Goal: Transaction & Acquisition: Purchase product/service

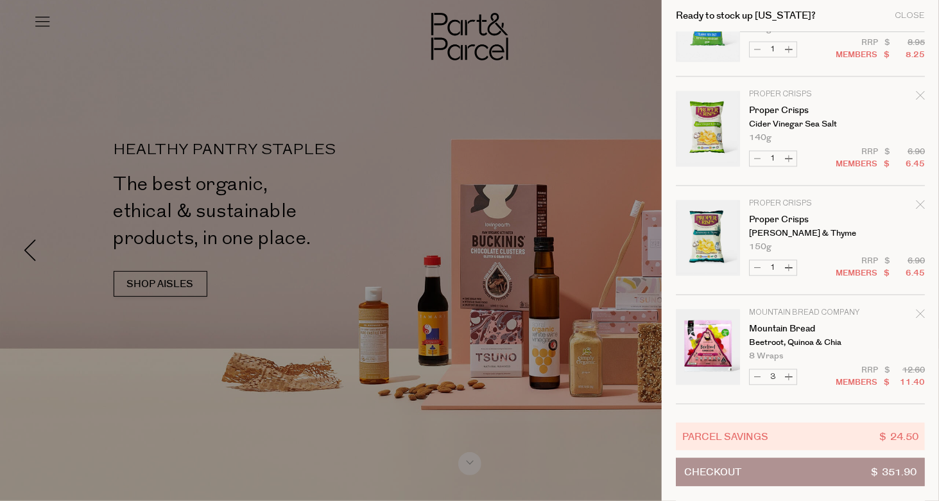
scroll to position [1155, 0]
click at [922, 204] on icon "Remove Proper Crisps" at bounding box center [920, 204] width 8 height 8
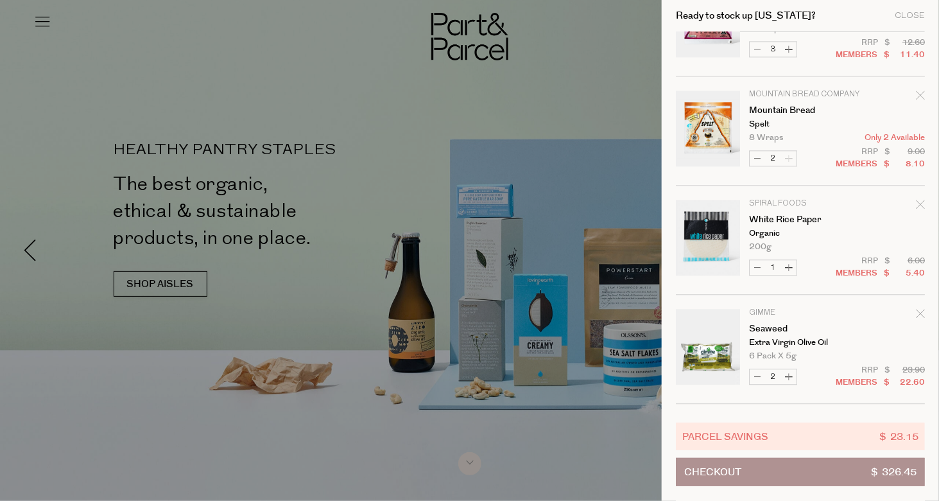
scroll to position [1384, 0]
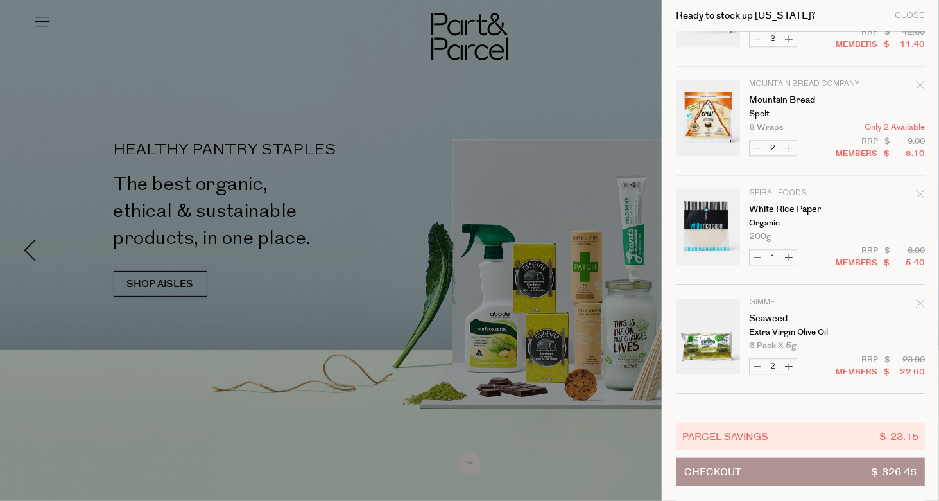
click at [918, 189] on icon "Remove White Rice Paper" at bounding box center [920, 193] width 9 height 9
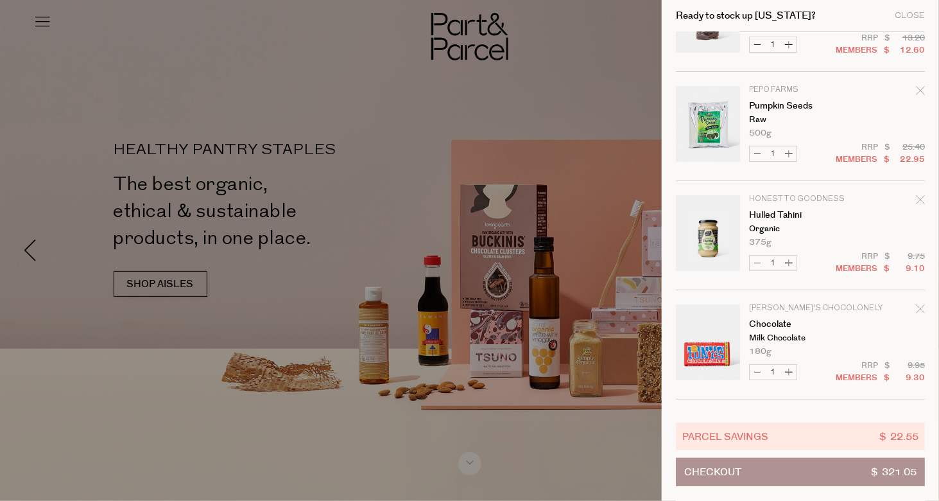
scroll to position [0, 0]
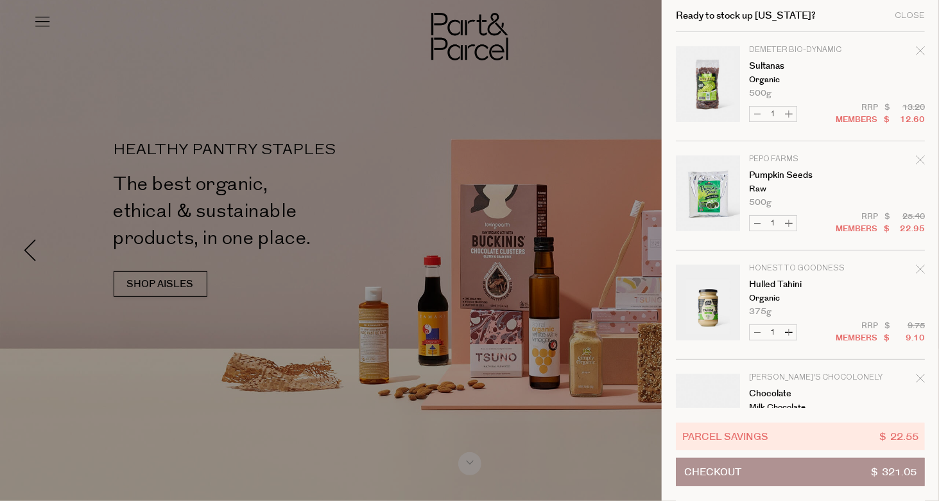
click at [526, 135] on div at bounding box center [469, 250] width 939 height 501
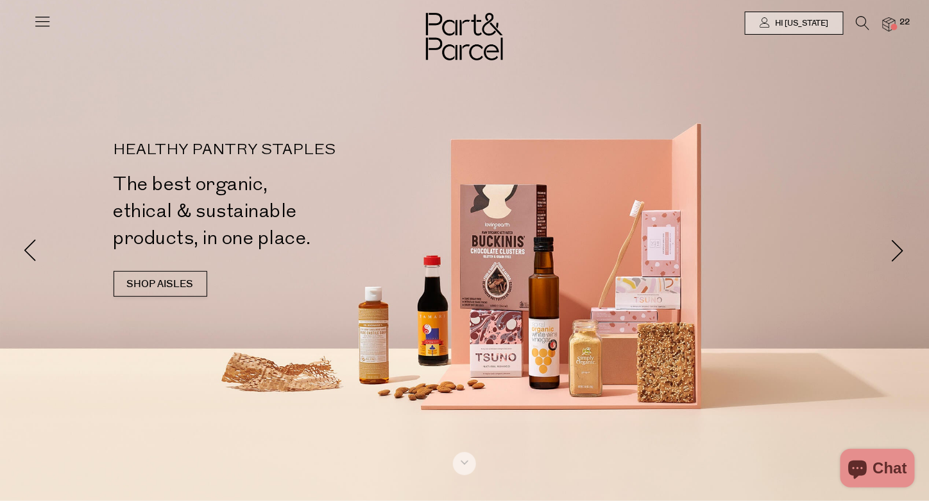
click at [864, 23] on icon at bounding box center [863, 23] width 13 height 14
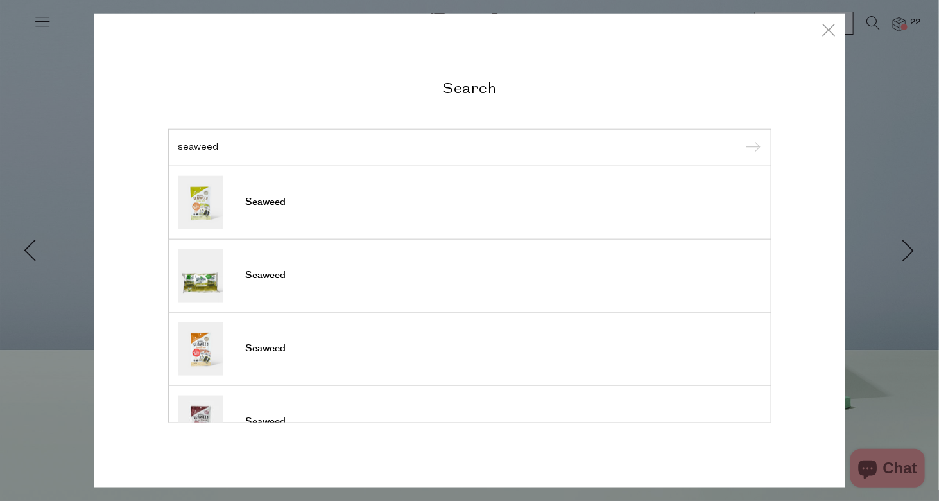
type input "seaweed"
click at [742, 139] on input "submit" at bounding box center [751, 148] width 19 height 19
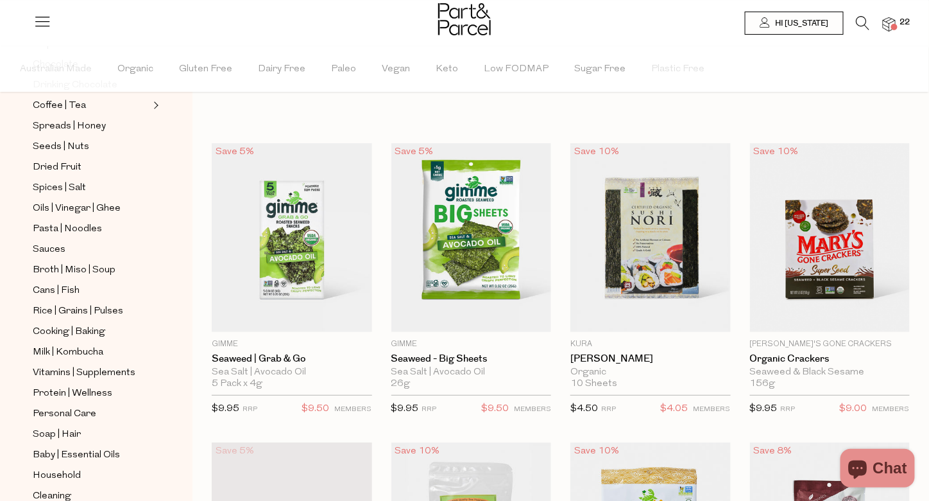
scroll to position [350, 0]
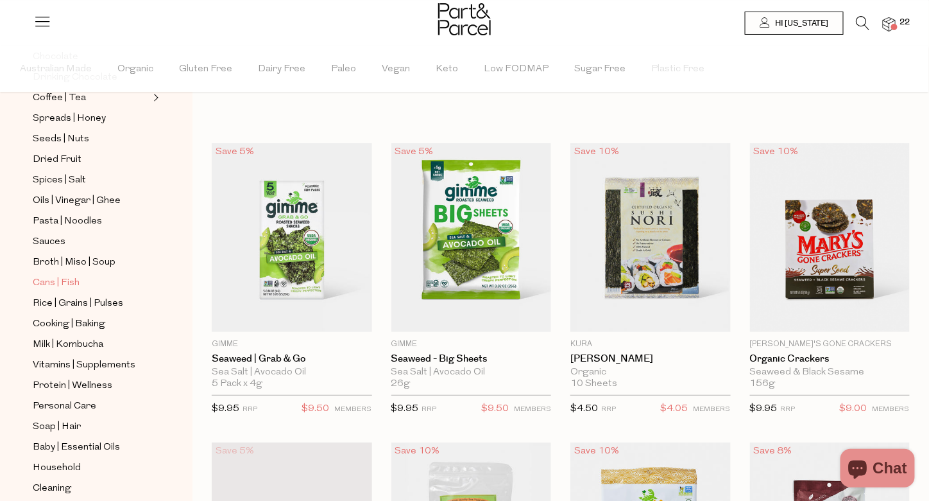
click at [49, 275] on span "Cans | Fish" at bounding box center [56, 282] width 47 height 15
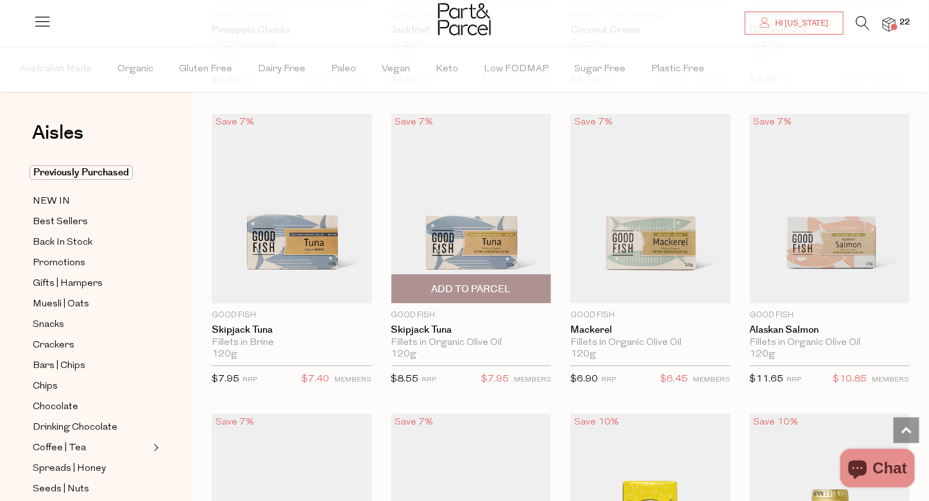
scroll to position [1235, 0]
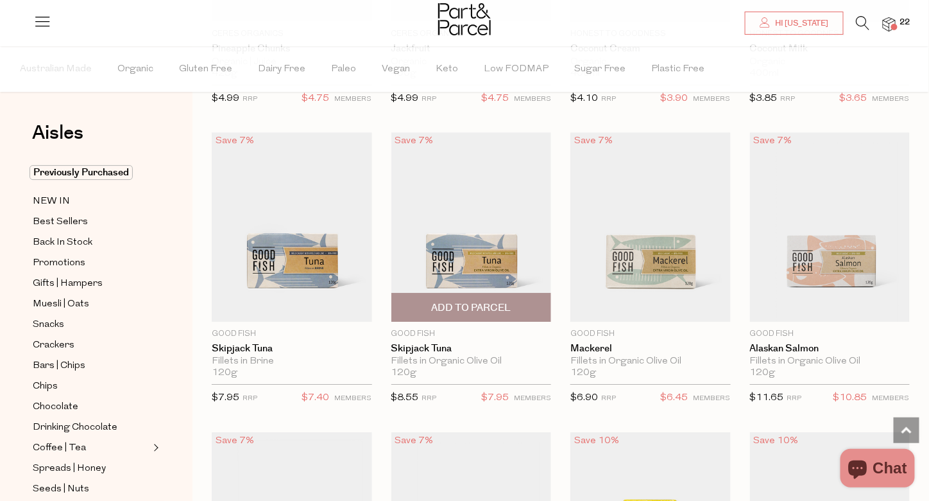
click at [509, 301] on span "Add To Parcel" at bounding box center [471, 307] width 80 height 13
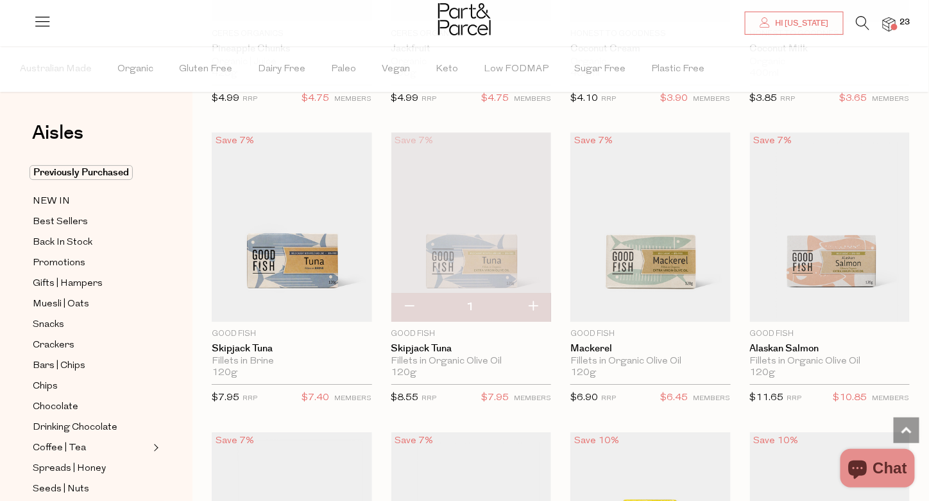
click at [535, 306] on button "button" at bounding box center [533, 307] width 37 height 28
type input "2"
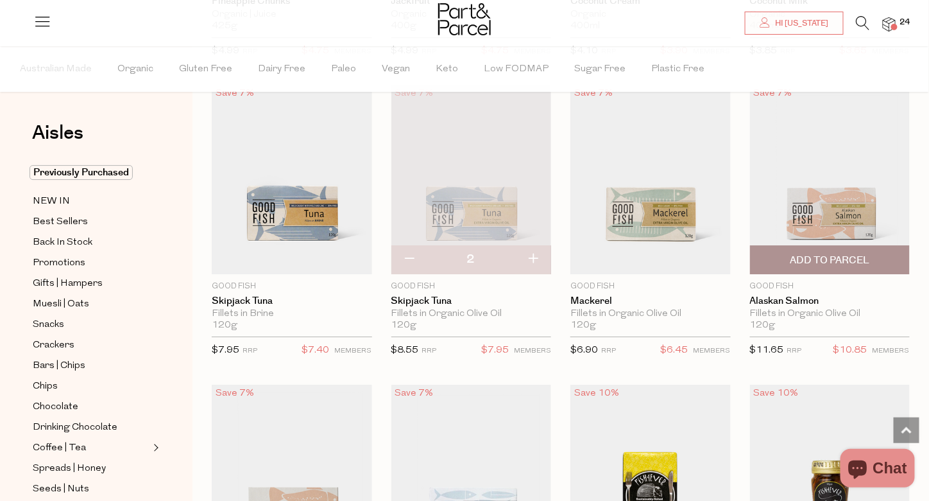
scroll to position [1284, 0]
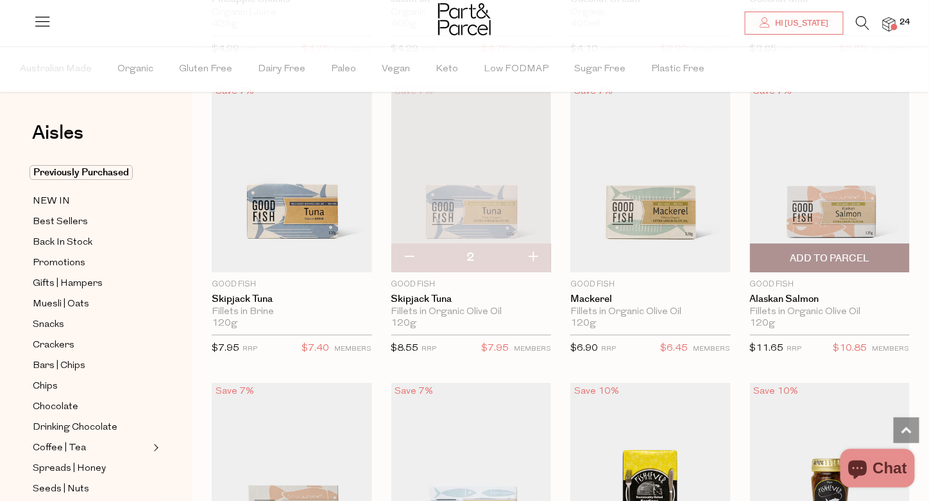
click at [845, 260] on span "Add To Parcel" at bounding box center [830, 258] width 80 height 13
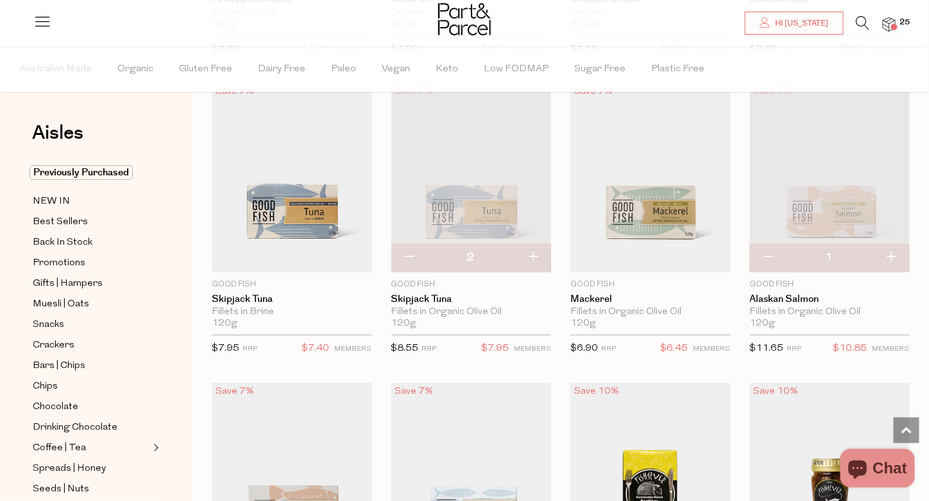
click at [896, 251] on button "button" at bounding box center [891, 257] width 37 height 28
type input "2"
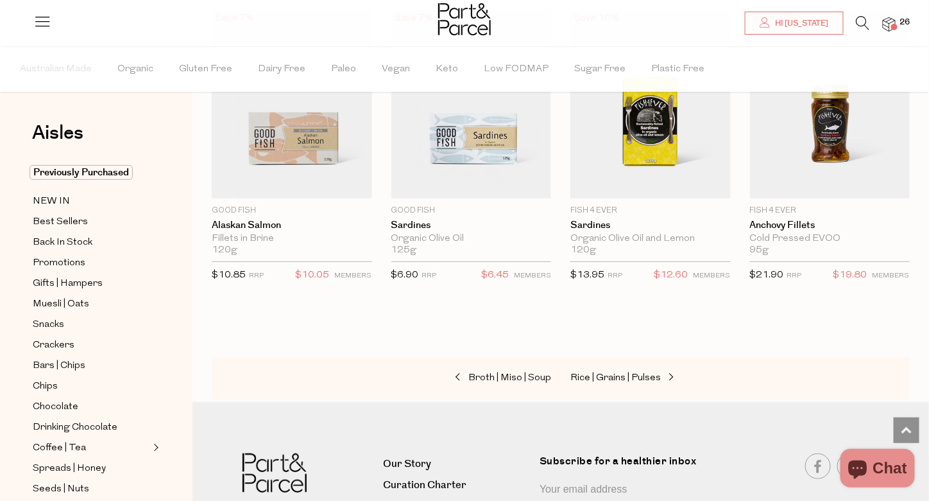
scroll to position [1657, 0]
click at [608, 373] on span "Rice | Grains | Pulses" at bounding box center [616, 378] width 90 height 10
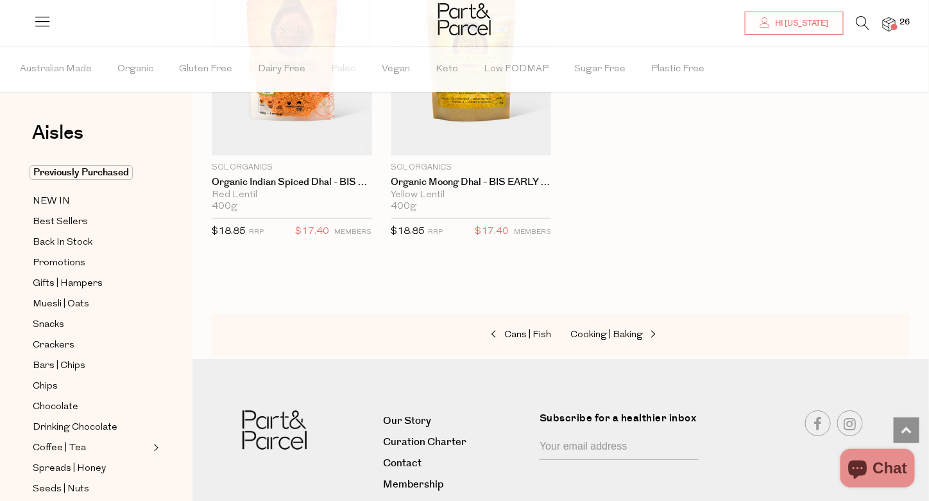
scroll to position [2922, 0]
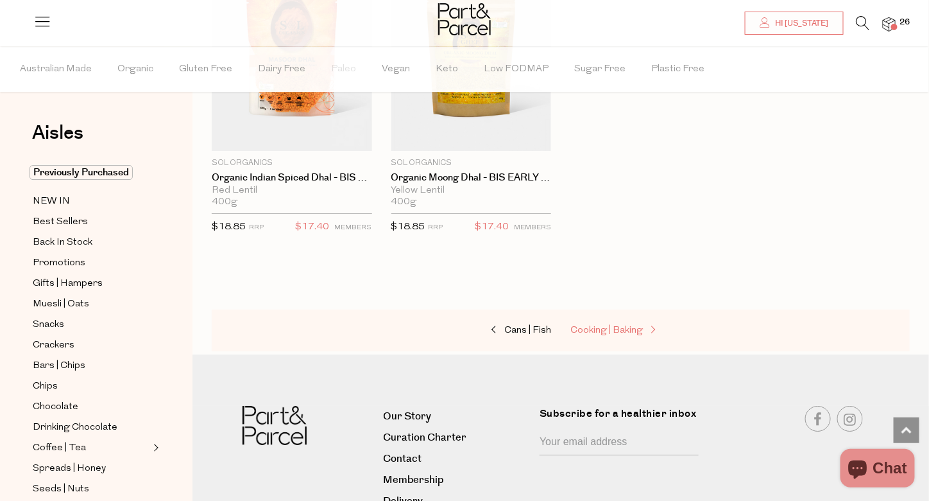
click at [619, 325] on span "Cooking | Baking" at bounding box center [607, 330] width 73 height 10
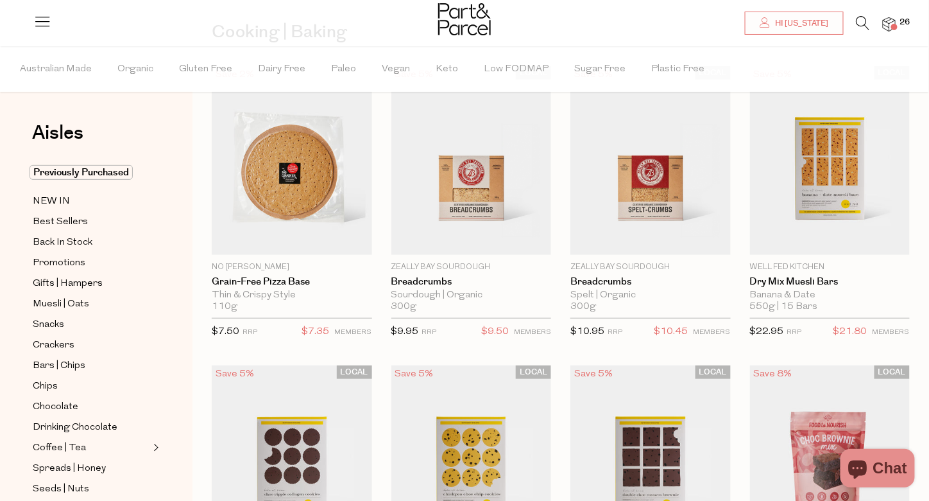
scroll to position [101, 0]
click at [463, 242] on span "Add To Parcel" at bounding box center [471, 240] width 80 height 13
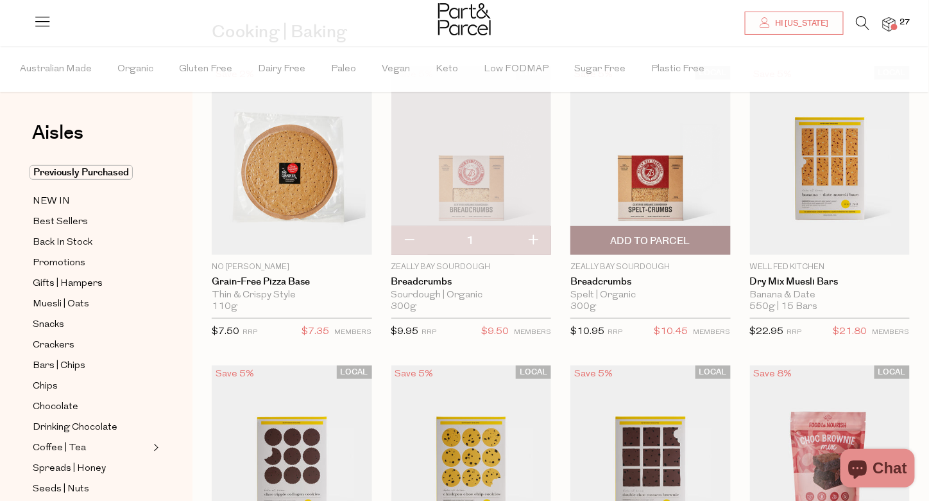
click at [657, 237] on span "Add To Parcel" at bounding box center [651, 240] width 80 height 13
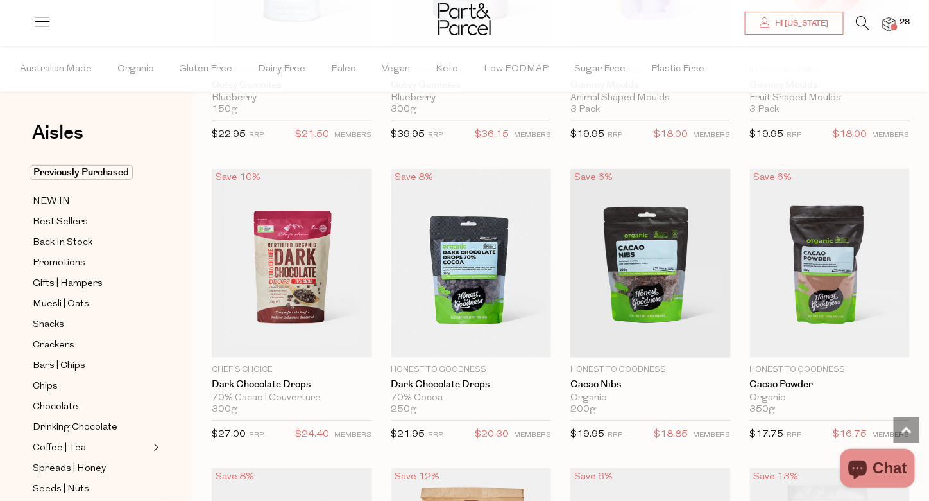
scroll to position [1834, 0]
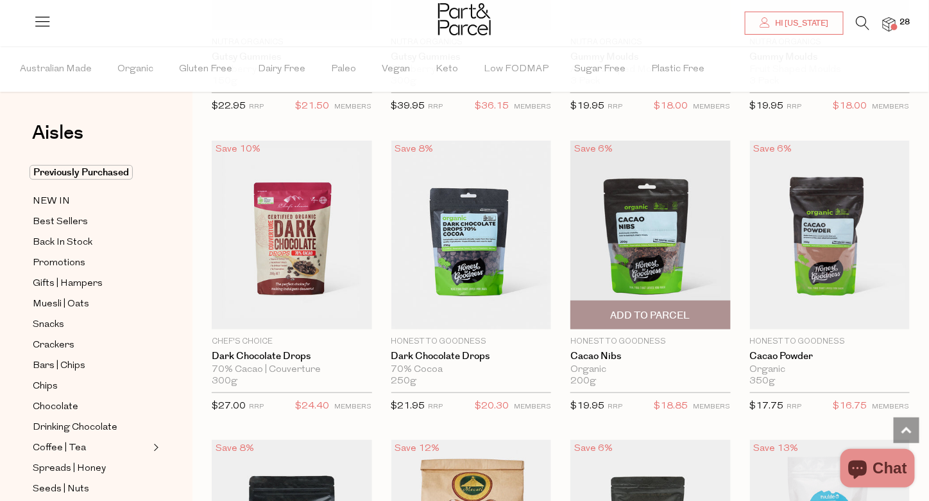
click at [648, 309] on span "Add To Parcel" at bounding box center [651, 315] width 80 height 13
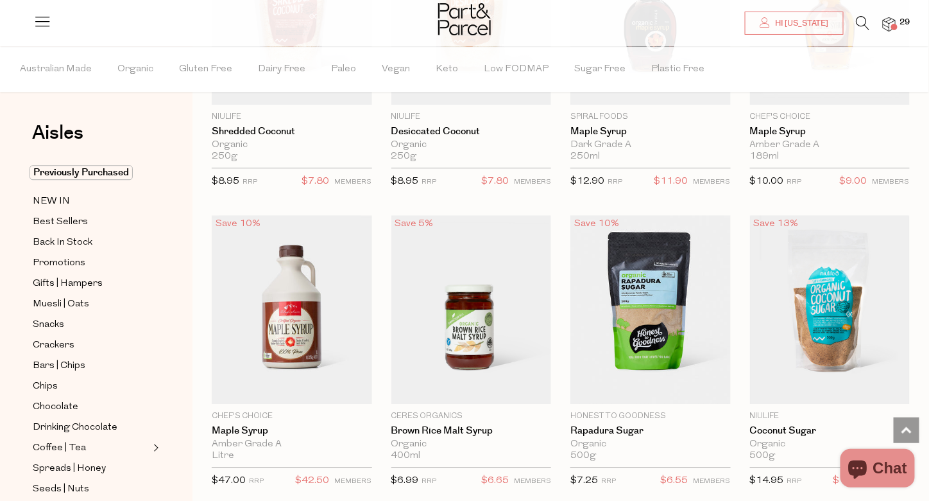
scroll to position [2658, 0]
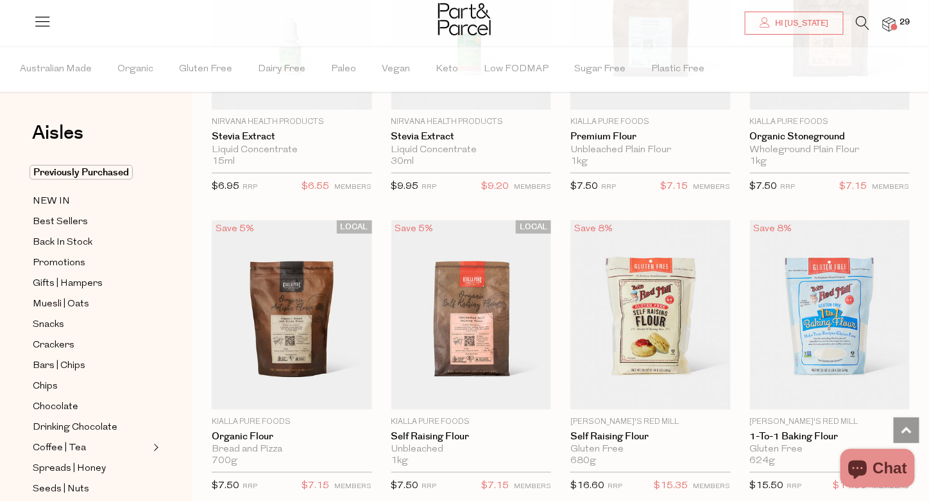
scroll to position [3549, 0]
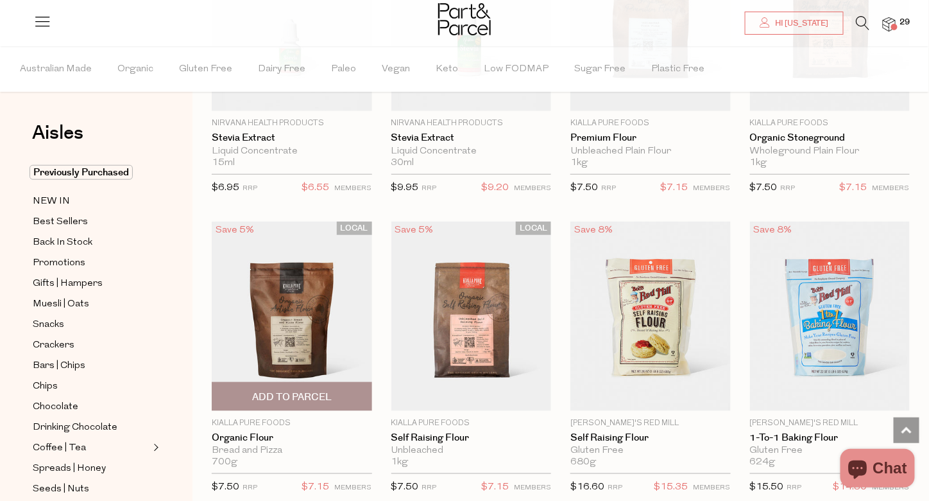
click at [300, 390] on span "Add To Parcel" at bounding box center [292, 396] width 80 height 13
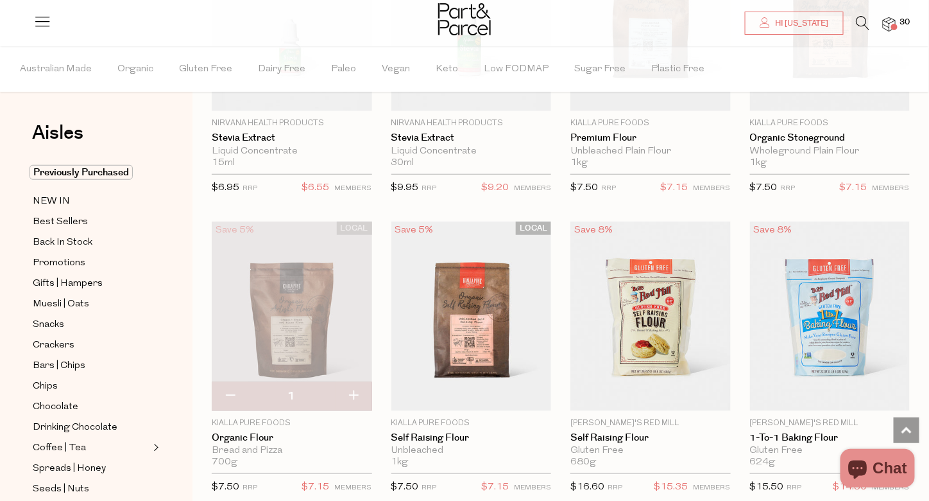
click at [357, 383] on button "button" at bounding box center [354, 396] width 37 height 28
type input "2"
click at [354, 383] on button "button" at bounding box center [354, 396] width 37 height 28
type input "3"
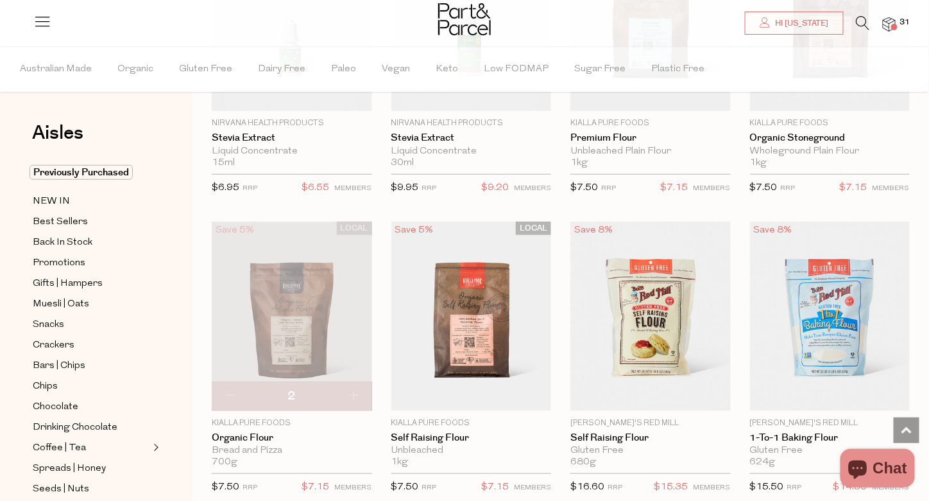
type input "3"
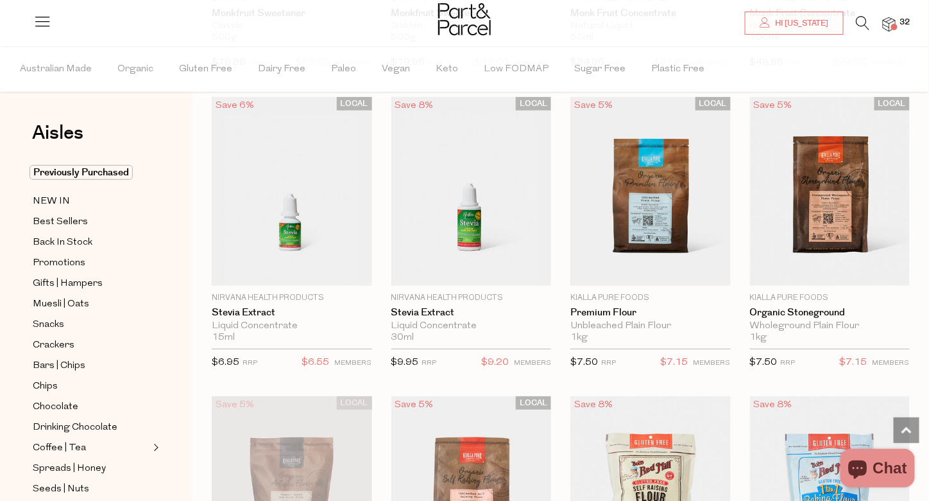
scroll to position [3372, 0]
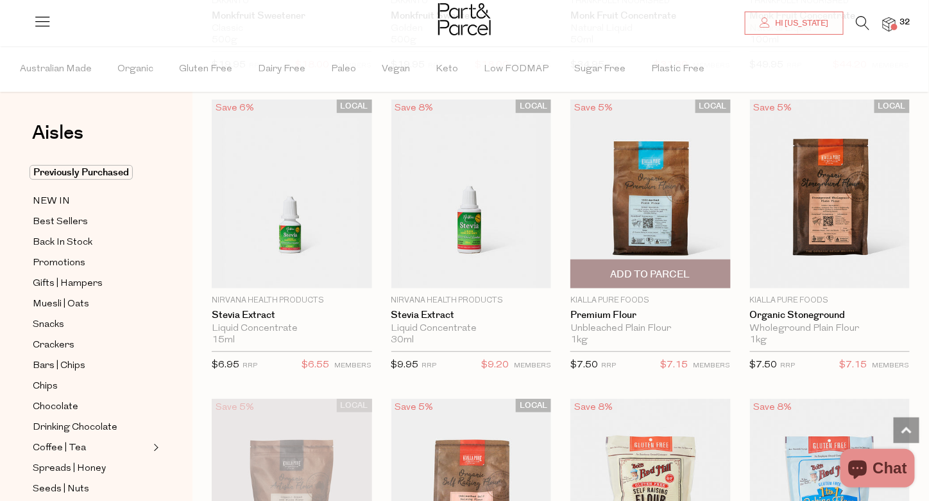
click at [666, 268] on span "Add To Parcel" at bounding box center [651, 274] width 80 height 13
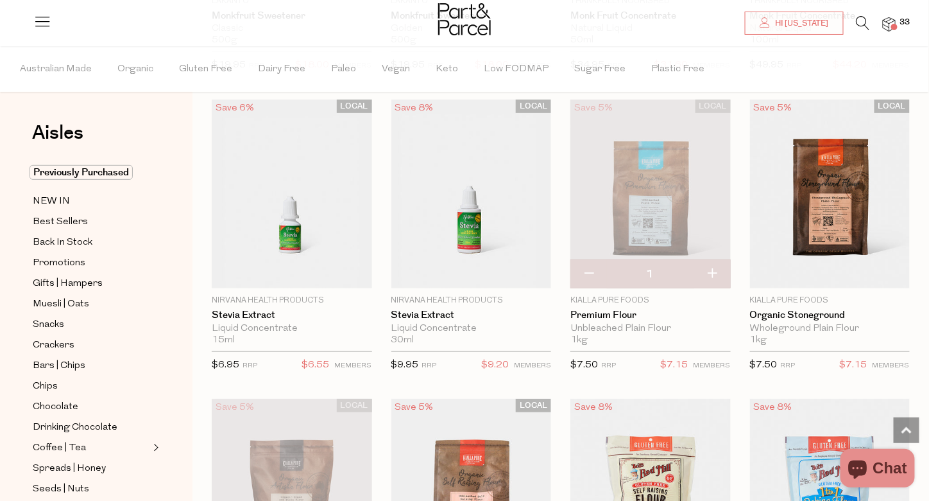
click at [590, 262] on button "button" at bounding box center [589, 274] width 37 height 28
type input "0"
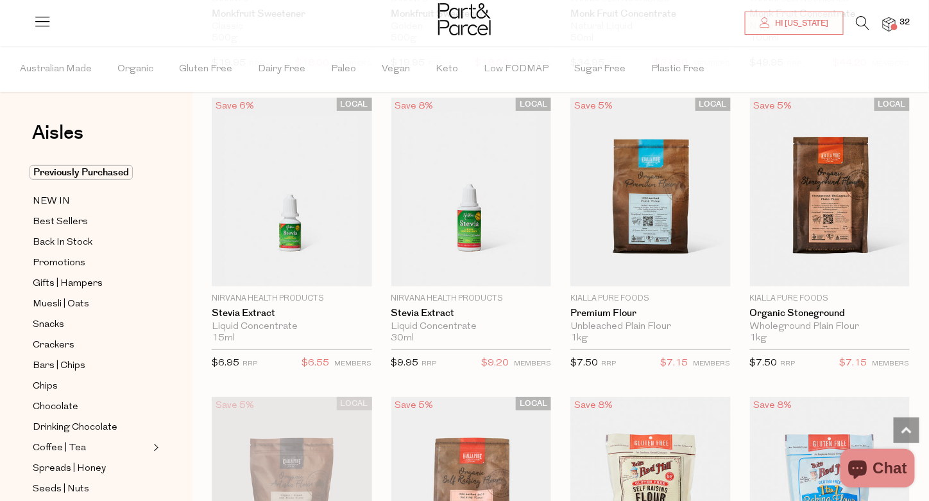
scroll to position [3374, 0]
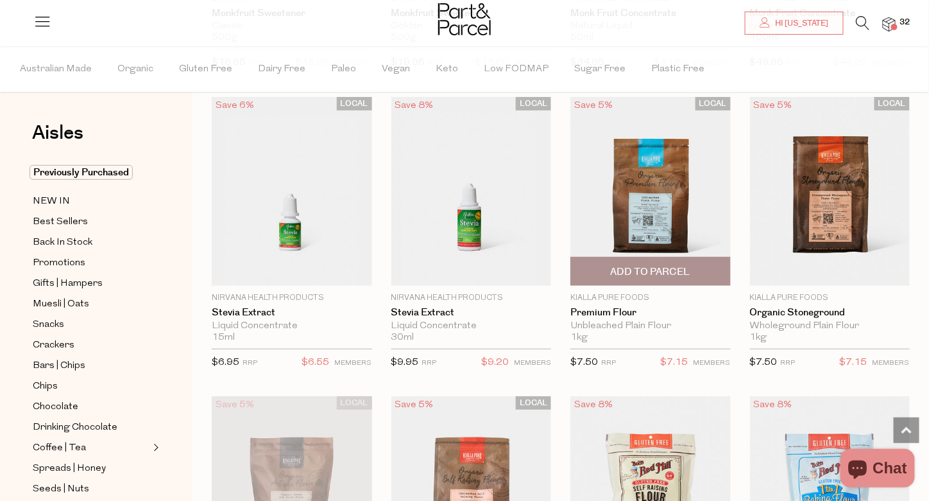
click at [660, 265] on span "Add to Parcel" at bounding box center [651, 271] width 80 height 13
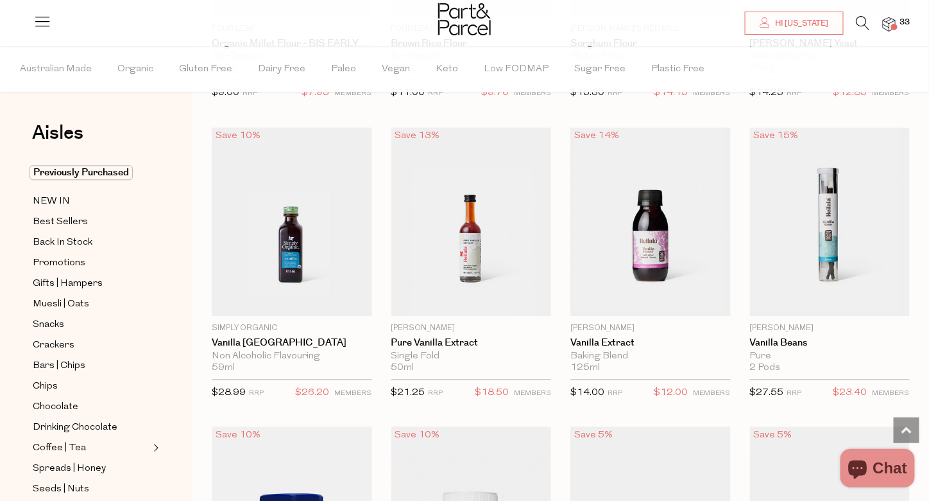
scroll to position [5740, 0]
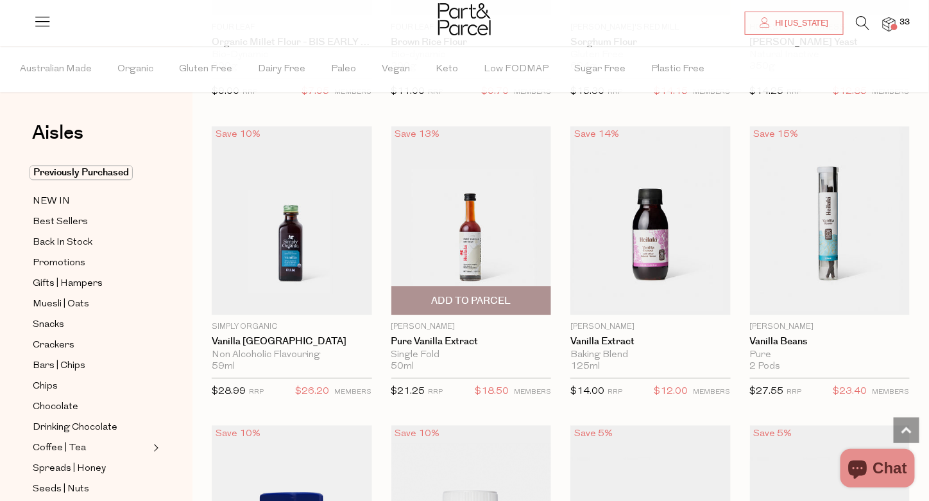
click at [458, 294] on span "Add To Parcel" at bounding box center [471, 300] width 80 height 13
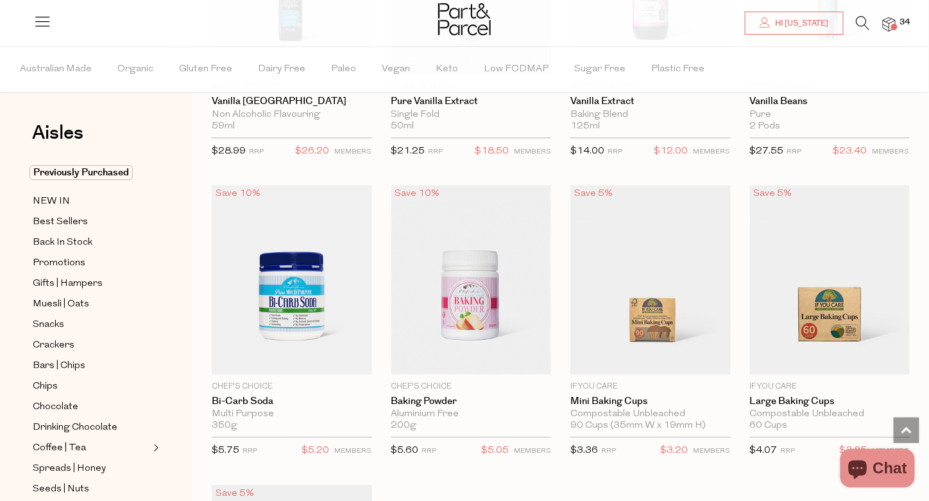
scroll to position [5981, 0]
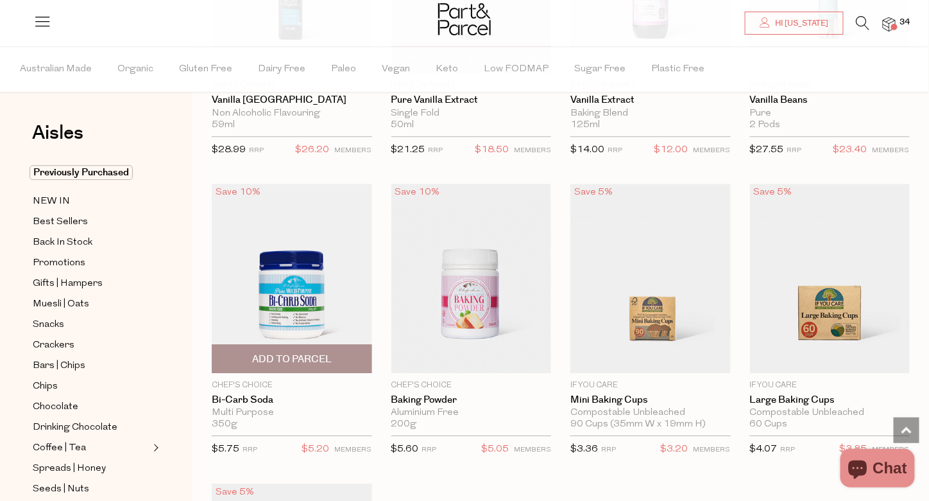
click at [297, 352] on span "Add To Parcel" at bounding box center [292, 358] width 80 height 13
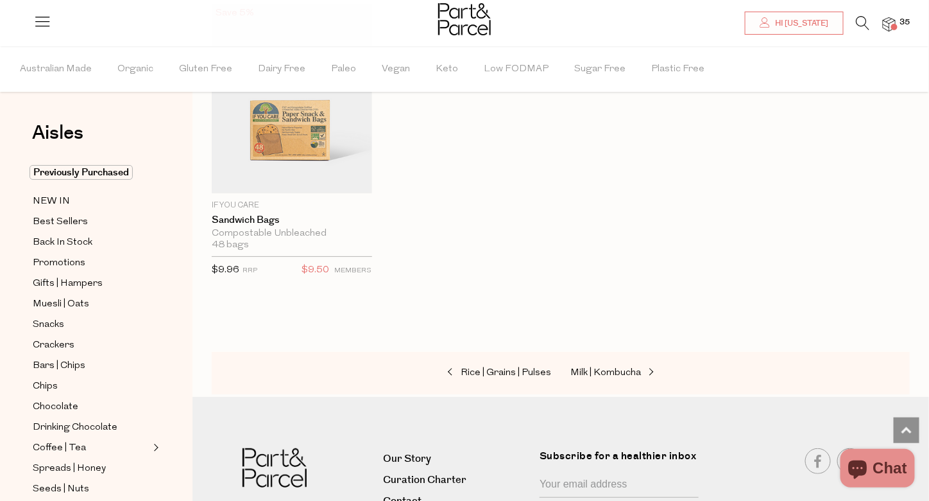
scroll to position [6464, 0]
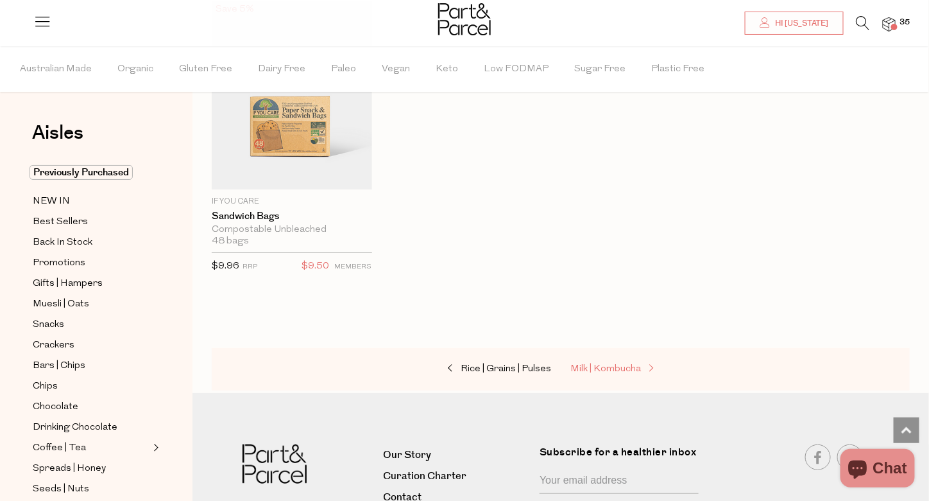
click at [622, 364] on span "Milk | Kombucha" at bounding box center [606, 369] width 71 height 10
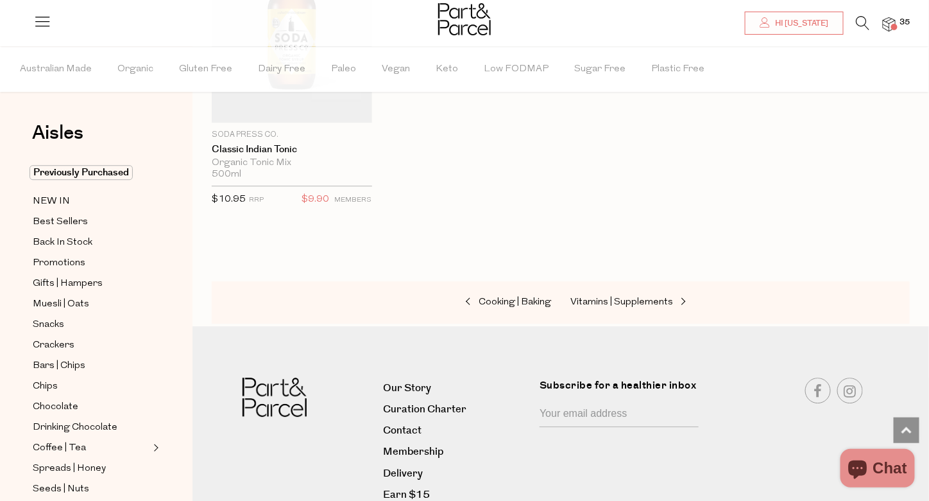
scroll to position [2668, 0]
click at [641, 296] on span "Vitamins | Supplements" at bounding box center [622, 301] width 103 height 10
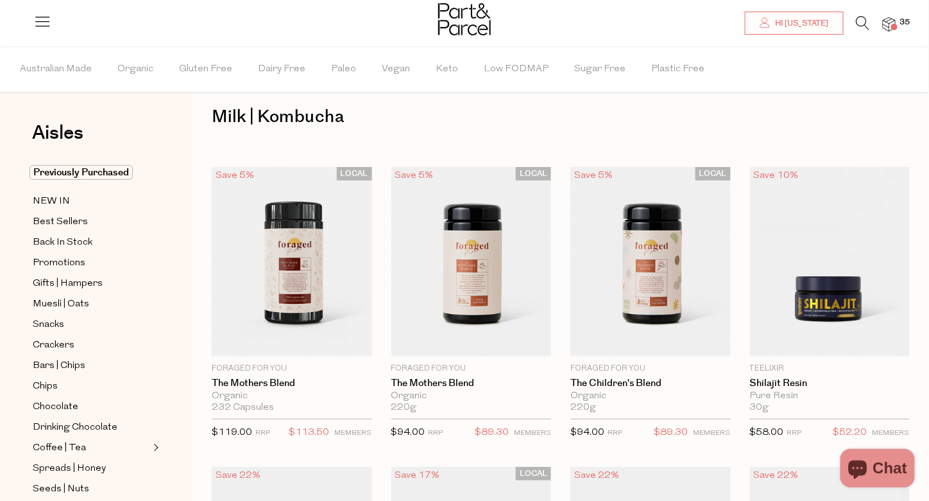
scroll to position [6, 0]
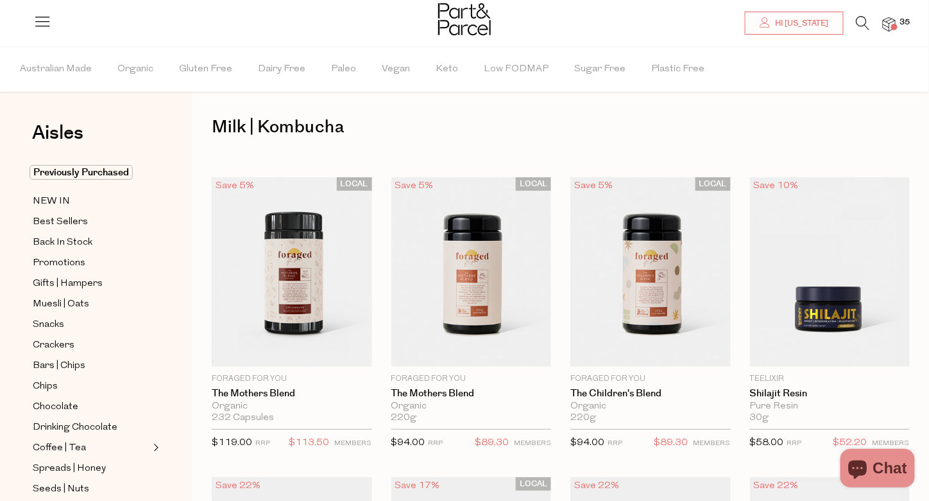
type input "2"
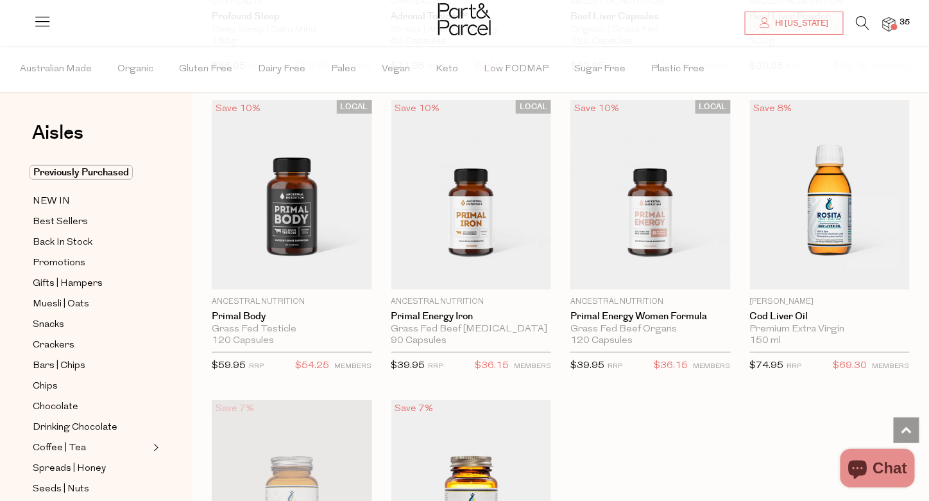
scroll to position [3383, 0]
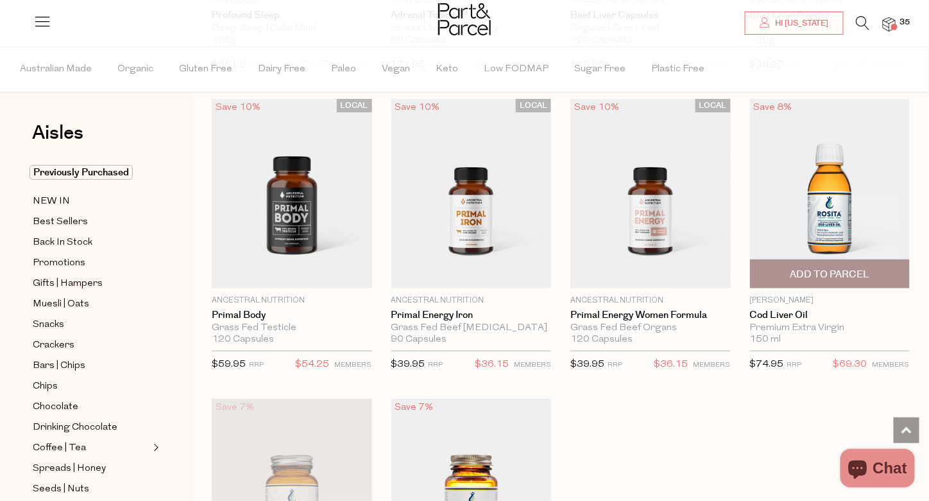
click at [825, 268] on span "Add To Parcel" at bounding box center [830, 274] width 80 height 13
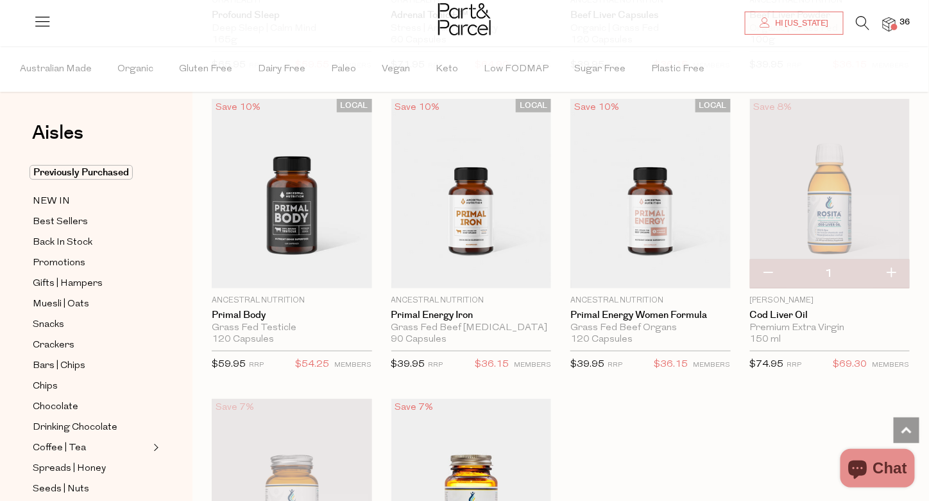
click at [892, 263] on button "button" at bounding box center [891, 273] width 37 height 28
type input "2"
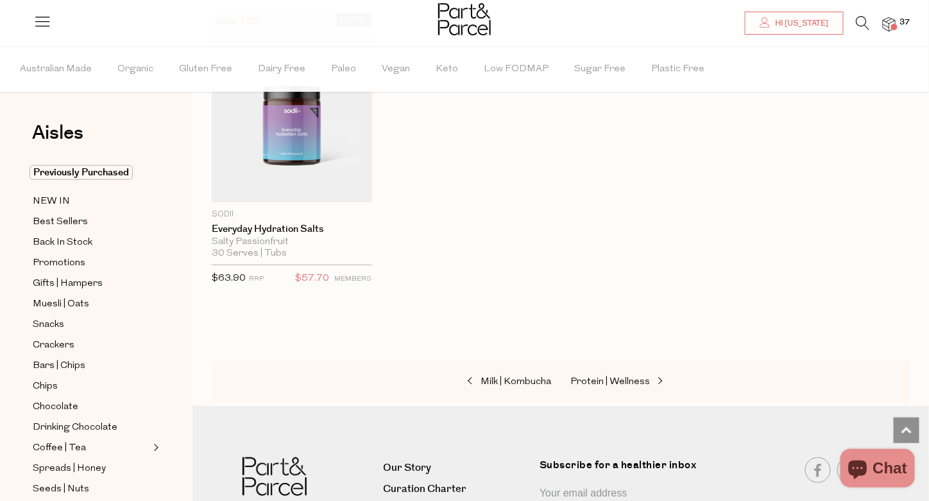
scroll to position [4968, 0]
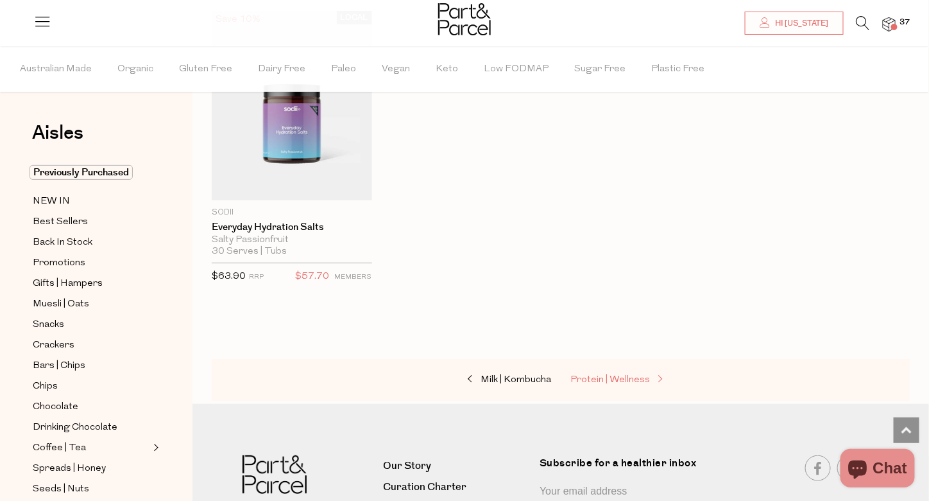
click at [593, 375] on span "Protein | Wellness" at bounding box center [611, 380] width 80 height 10
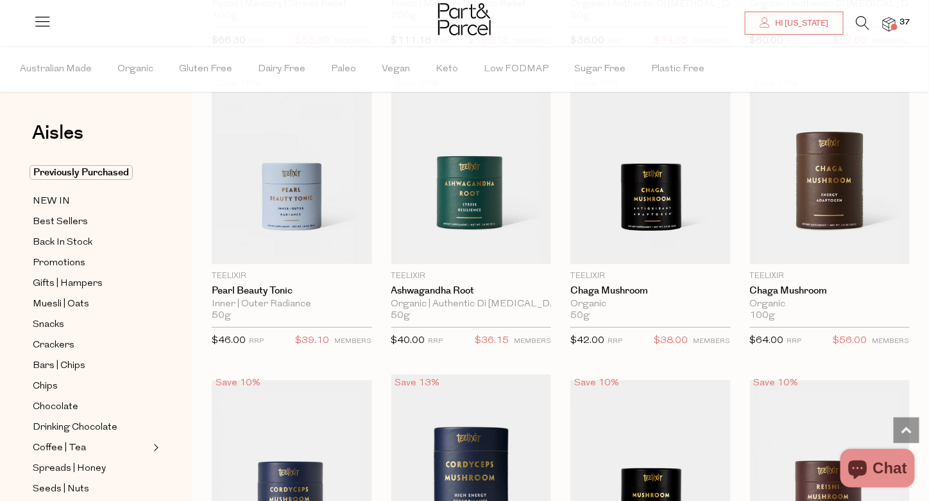
scroll to position [3084, 0]
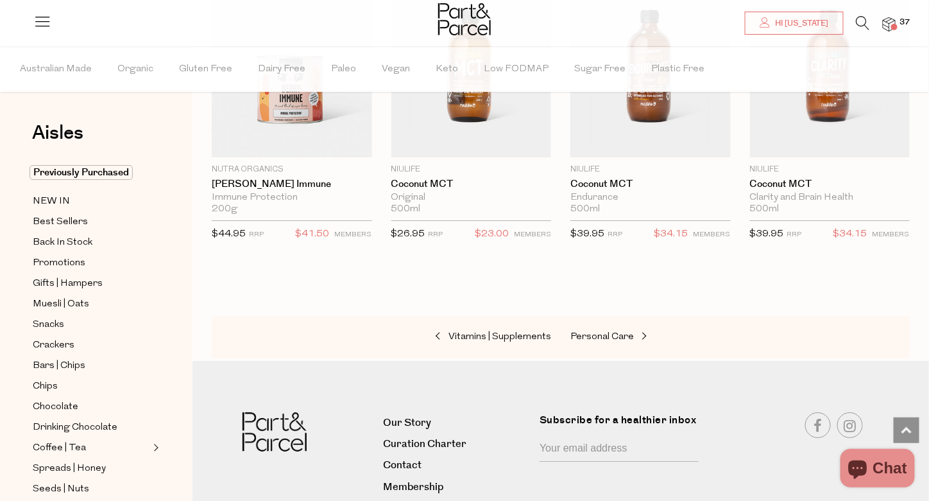
scroll to position [6208, 0]
click at [597, 331] on span "Personal Care" at bounding box center [603, 336] width 64 height 10
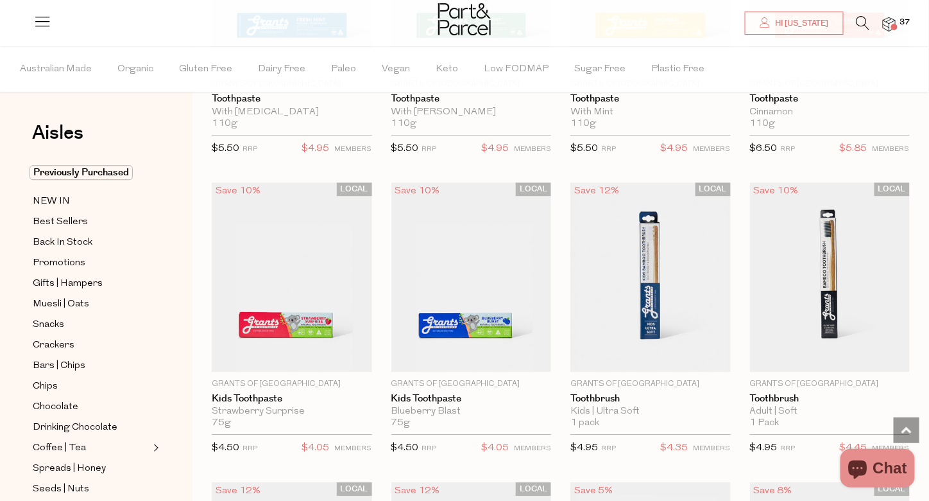
scroll to position [2686, 0]
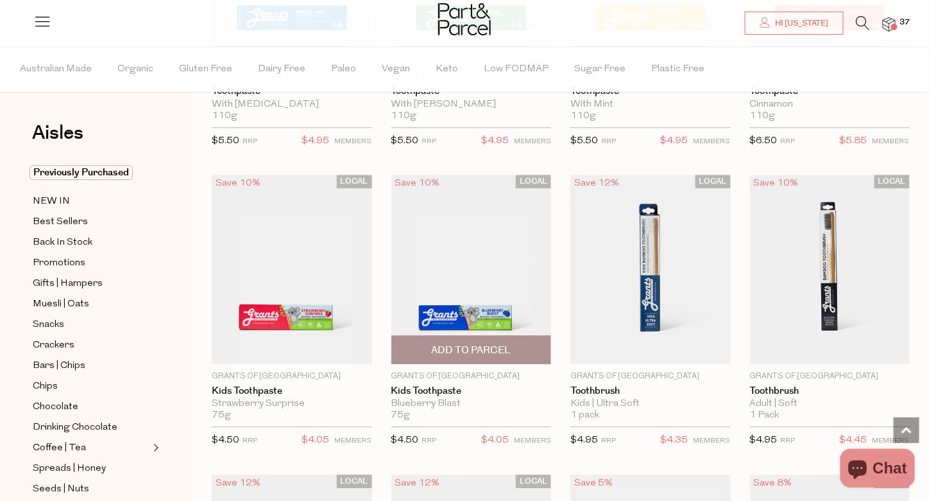
click at [486, 343] on span "Add To Parcel" at bounding box center [471, 349] width 80 height 13
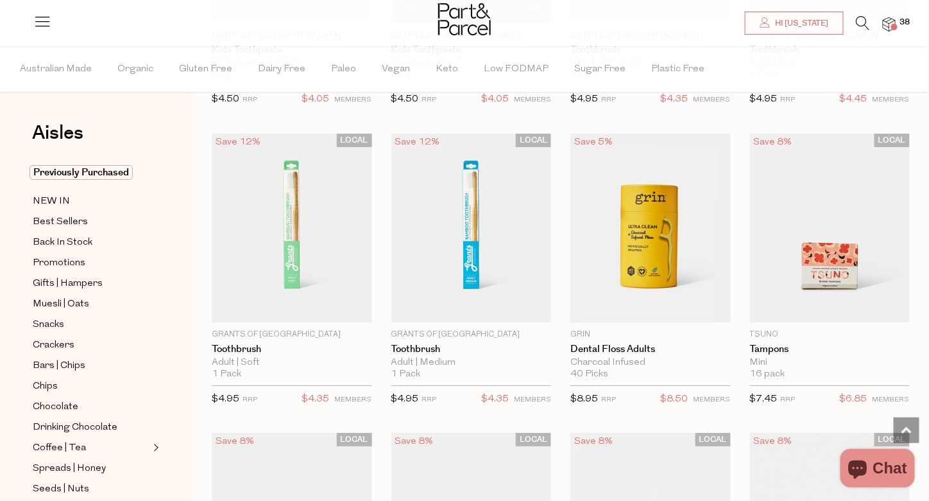
scroll to position [3030, 0]
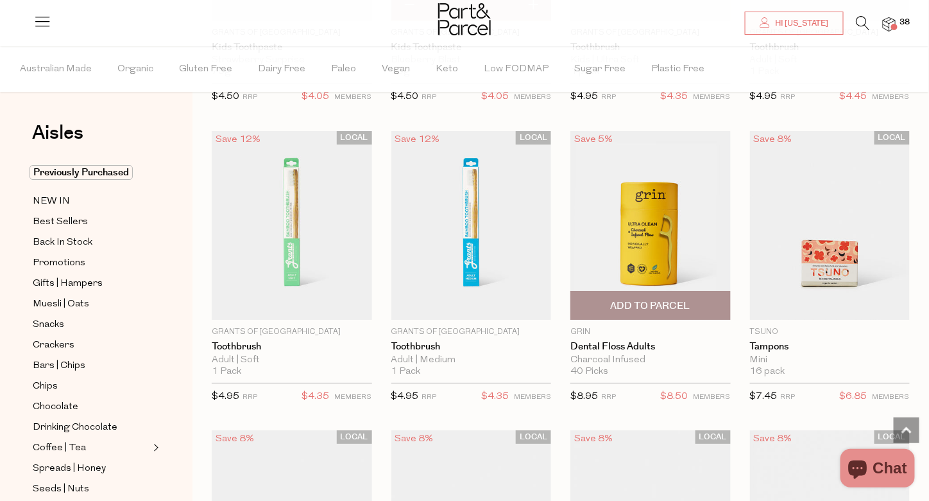
click at [655, 299] on span "Add To Parcel" at bounding box center [651, 305] width 80 height 13
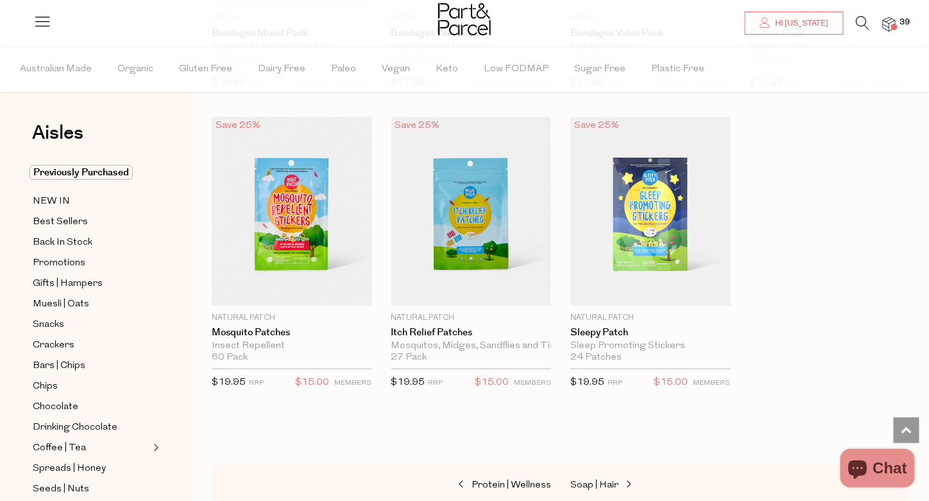
scroll to position [6839, 0]
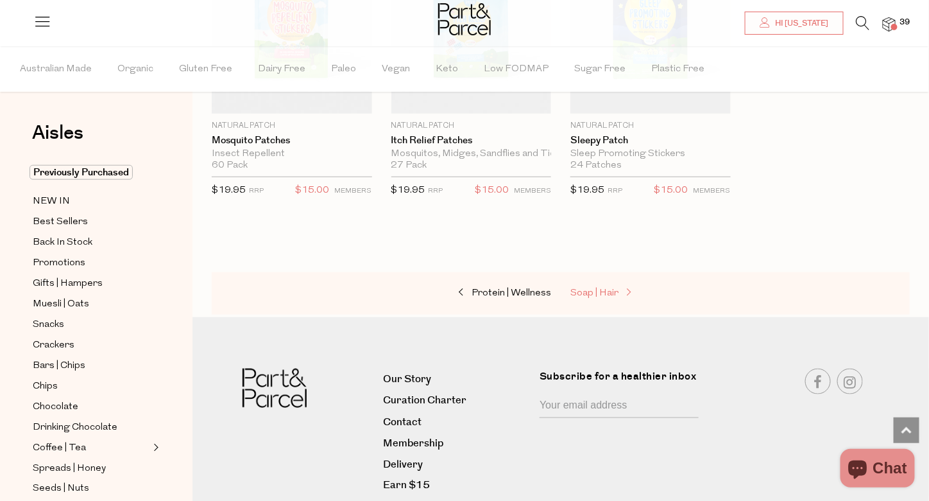
click at [603, 288] on span "Soap | Hair" at bounding box center [595, 293] width 48 height 10
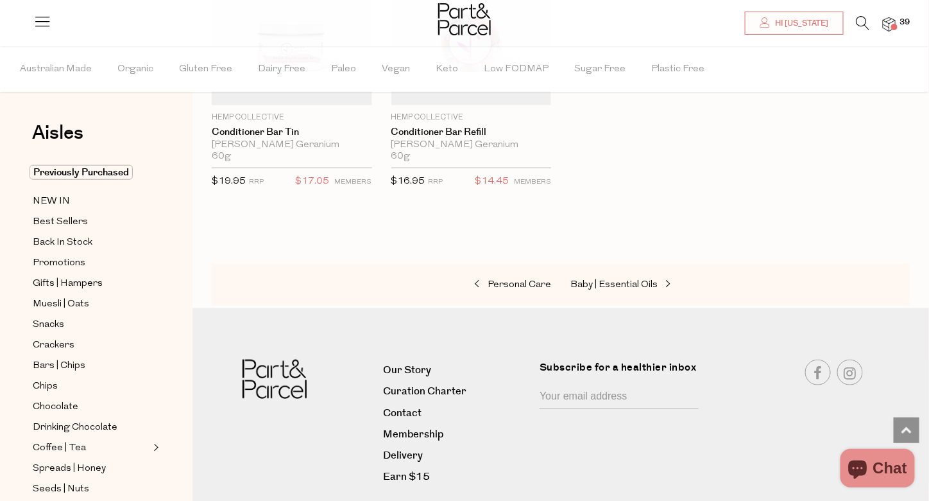
scroll to position [3544, 0]
click at [627, 280] on span "Baby | Essential Oils" at bounding box center [614, 285] width 87 height 10
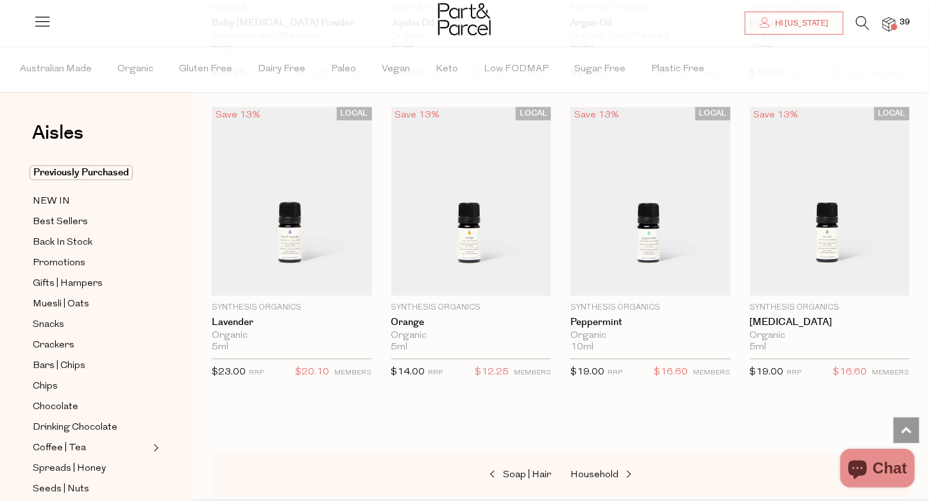
scroll to position [1187, 0]
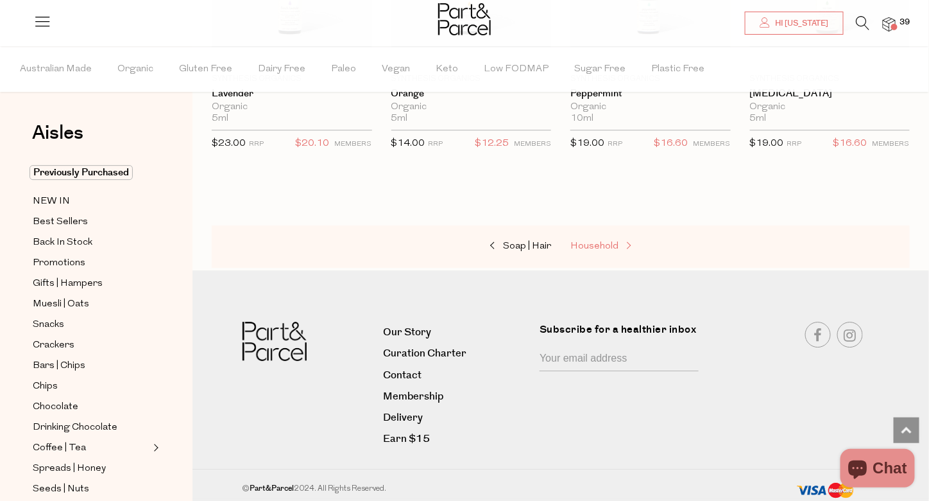
click at [597, 245] on span "Household" at bounding box center [595, 246] width 48 height 10
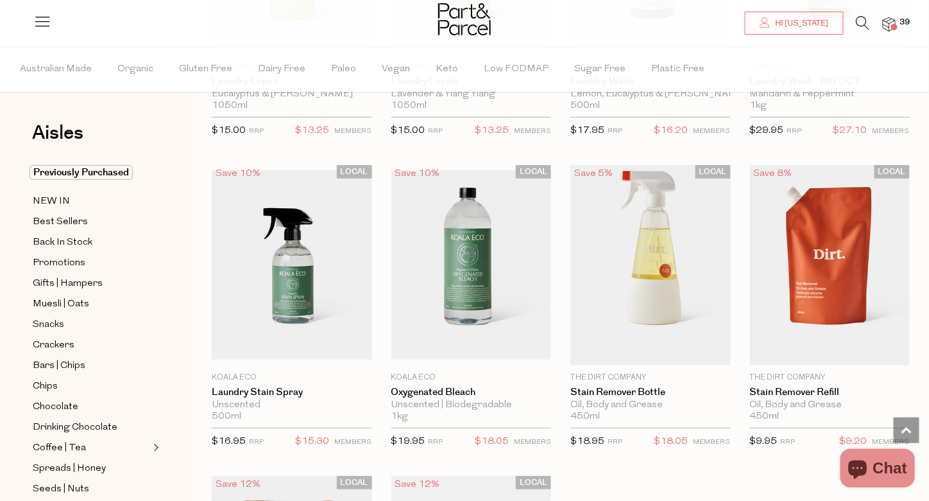
scroll to position [3358, 0]
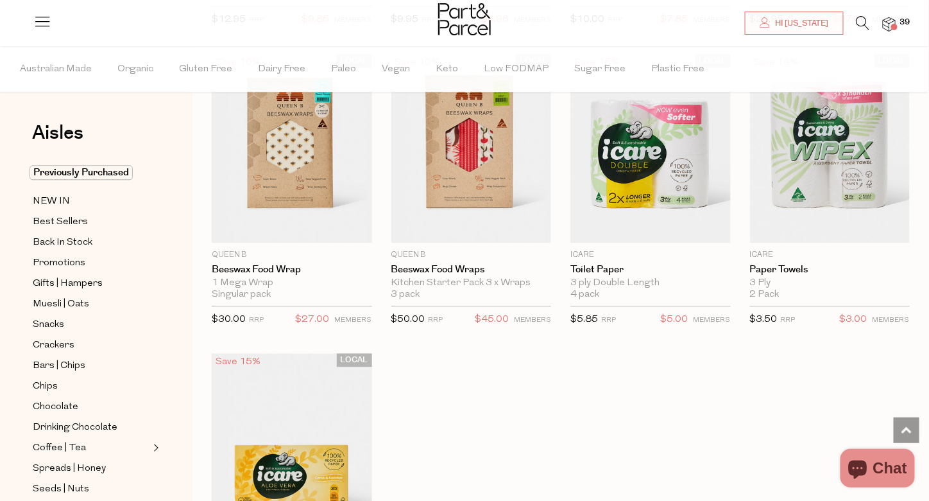
scroll to position [6160, 0]
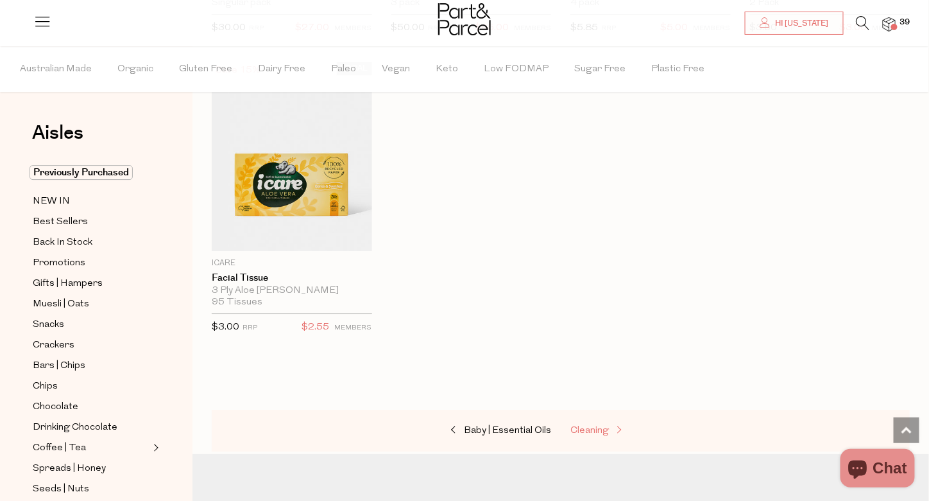
click at [592, 425] on span "Cleaning" at bounding box center [590, 430] width 39 height 10
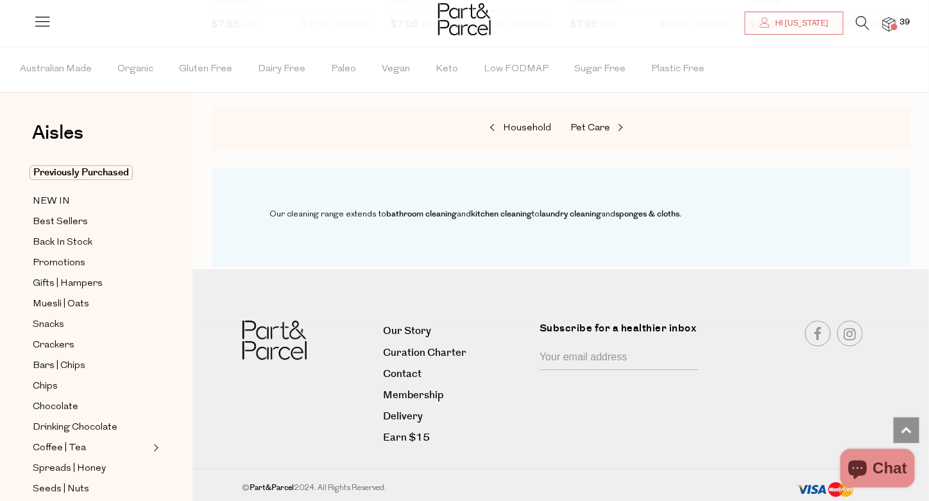
click at [891, 24] on img at bounding box center [889, 24] width 13 height 15
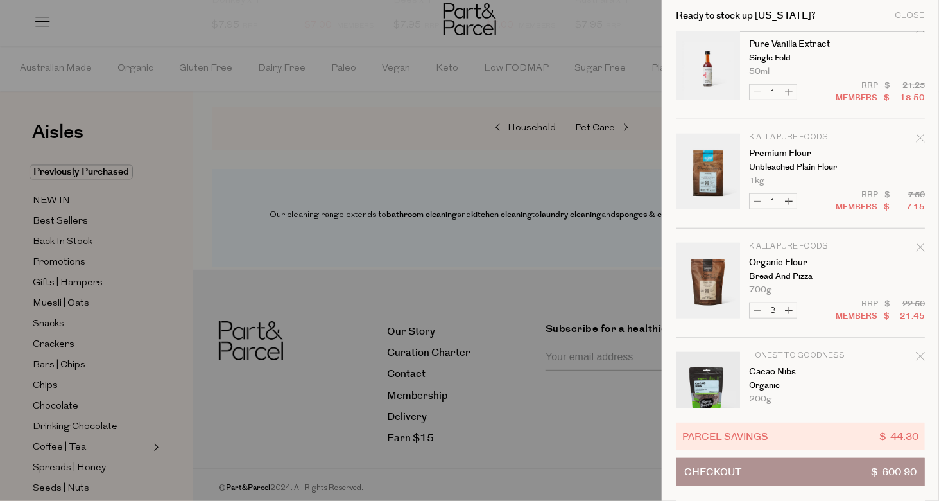
scroll to position [530, 0]
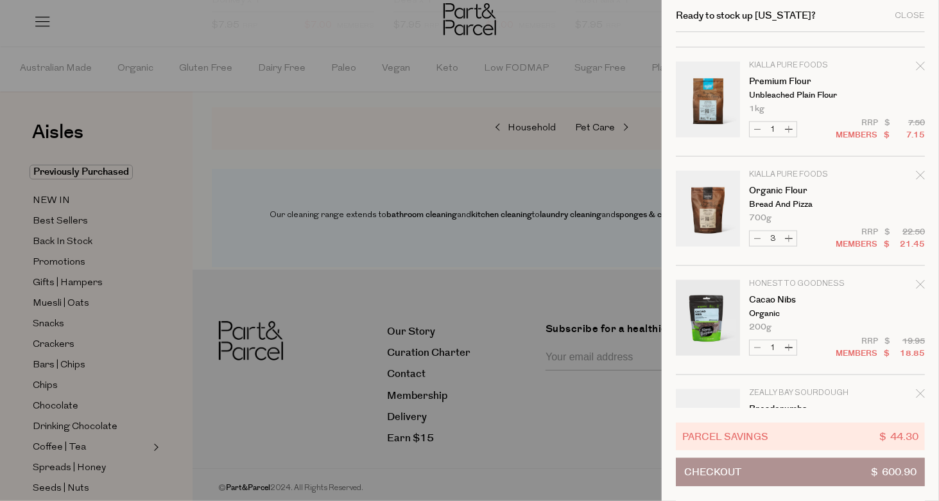
click at [756, 238] on button "Decrease Organic Flour" at bounding box center [757, 238] width 15 height 15
type input "2"
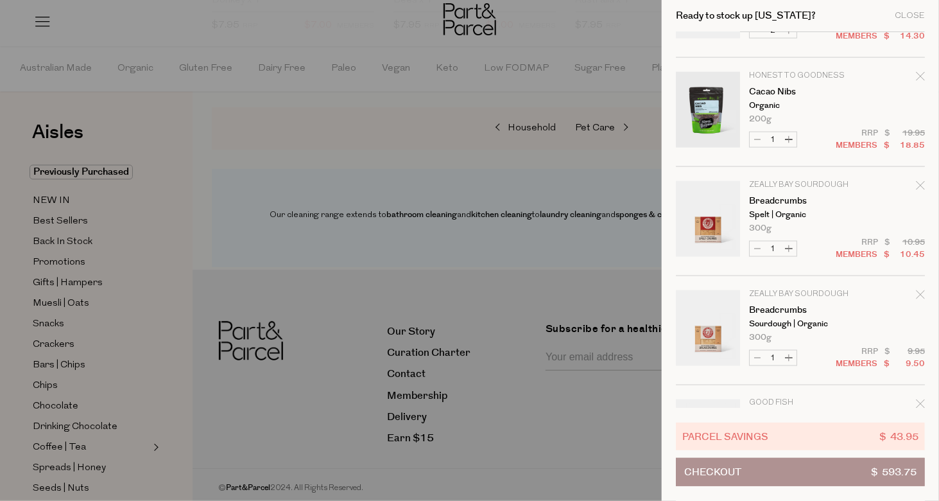
scroll to position [821, 0]
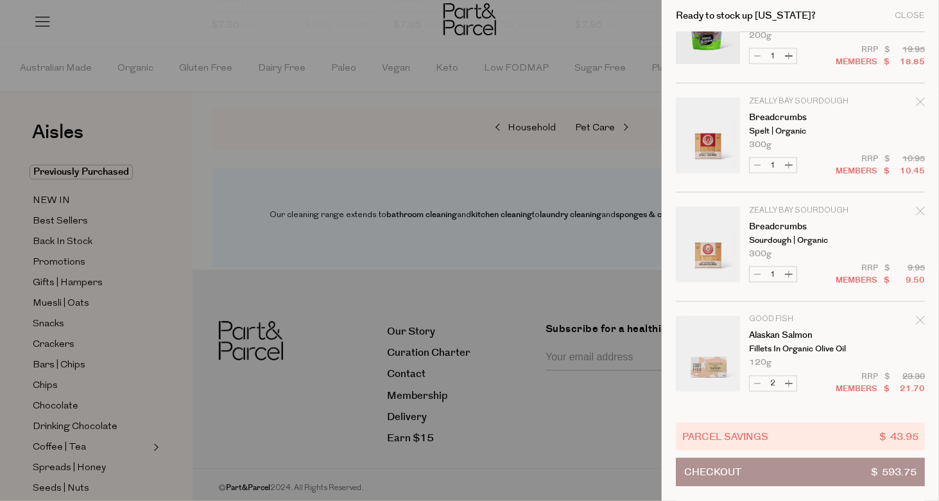
click at [920, 98] on icon "Remove Breadcrumbs" at bounding box center [920, 102] width 8 height 8
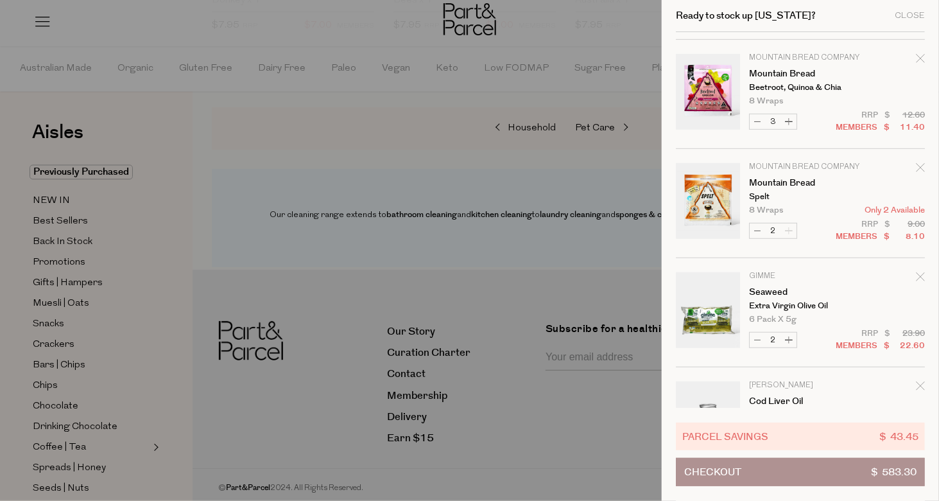
scroll to position [2562, 0]
